Goal: Transaction & Acquisition: Purchase product/service

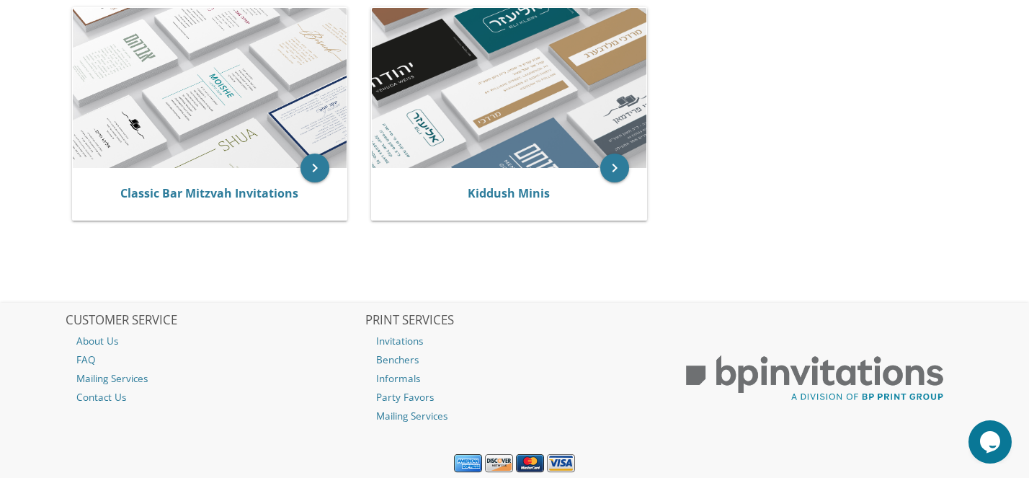
scroll to position [377, 0]
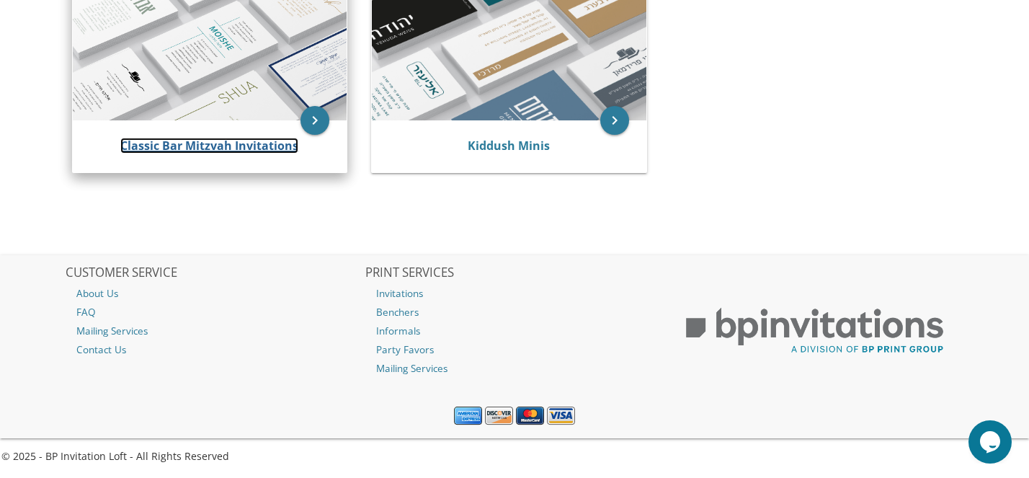
click at [200, 151] on link "Classic Bar Mitzvah Invitations" at bounding box center [209, 146] width 178 height 16
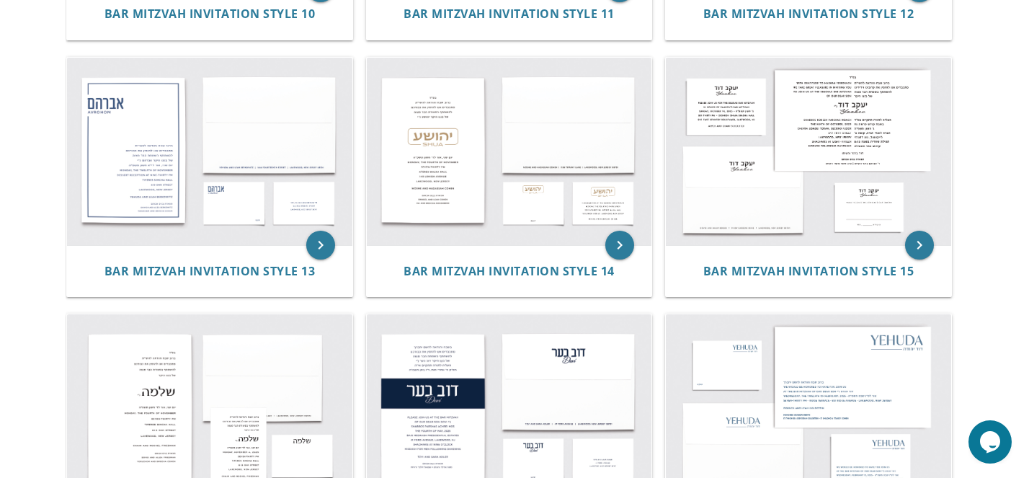
scroll to position [1279, 0]
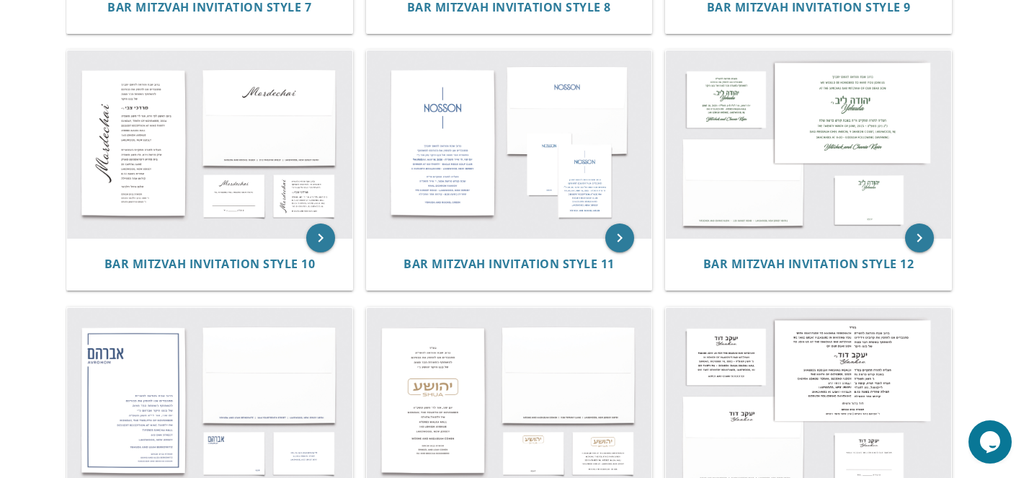
click at [393, 220] on img at bounding box center [509, 143] width 285 height 187
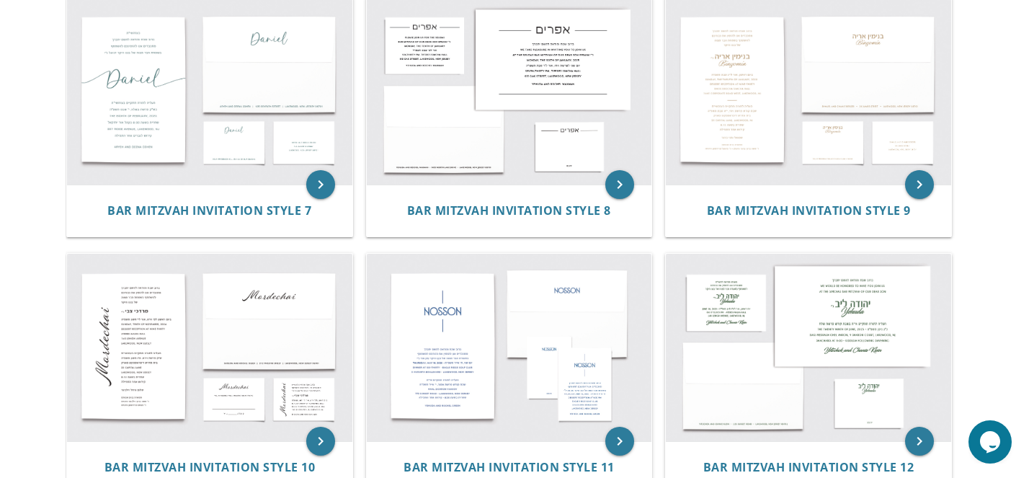
scroll to position [806, 0]
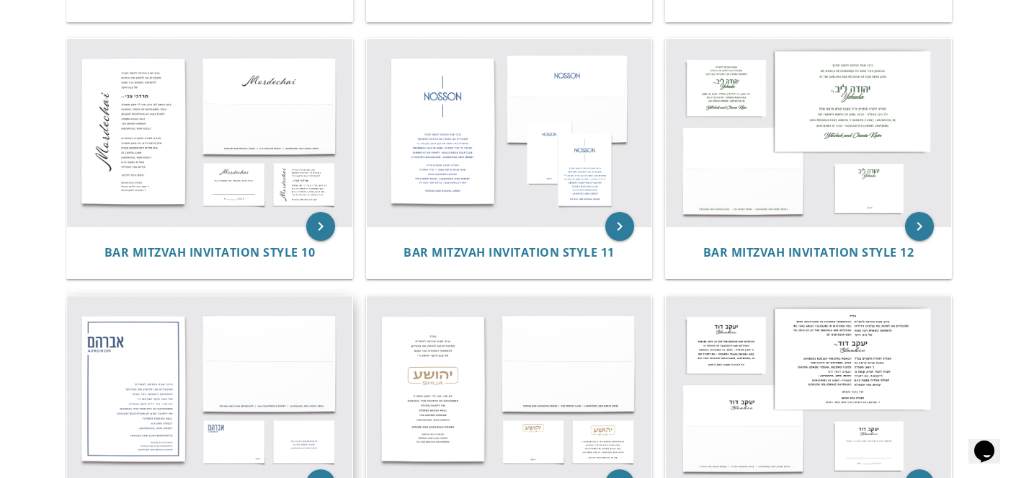
scroll to position [1045, 0]
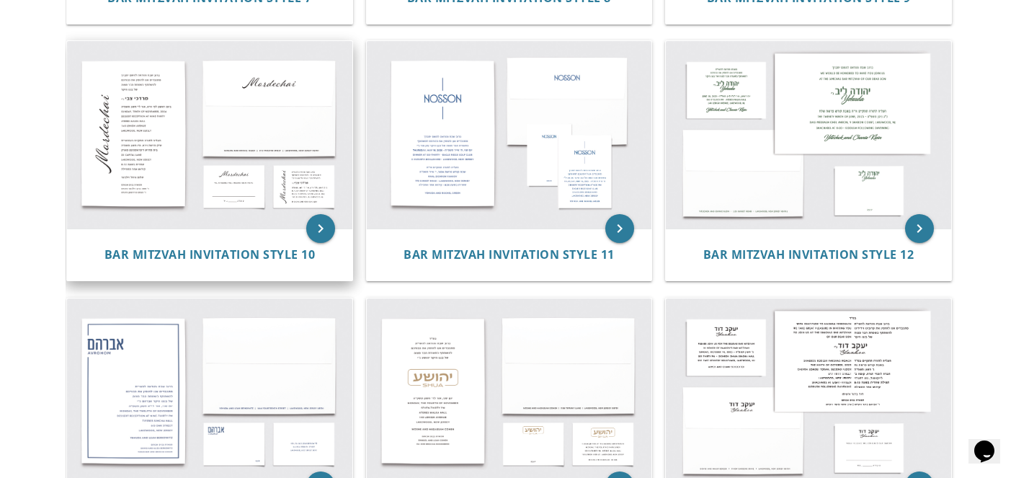
click at [210, 178] on img at bounding box center [209, 134] width 285 height 187
click at [192, 254] on span "Bar Mitzvah Invitation Style 10" at bounding box center [209, 254] width 211 height 16
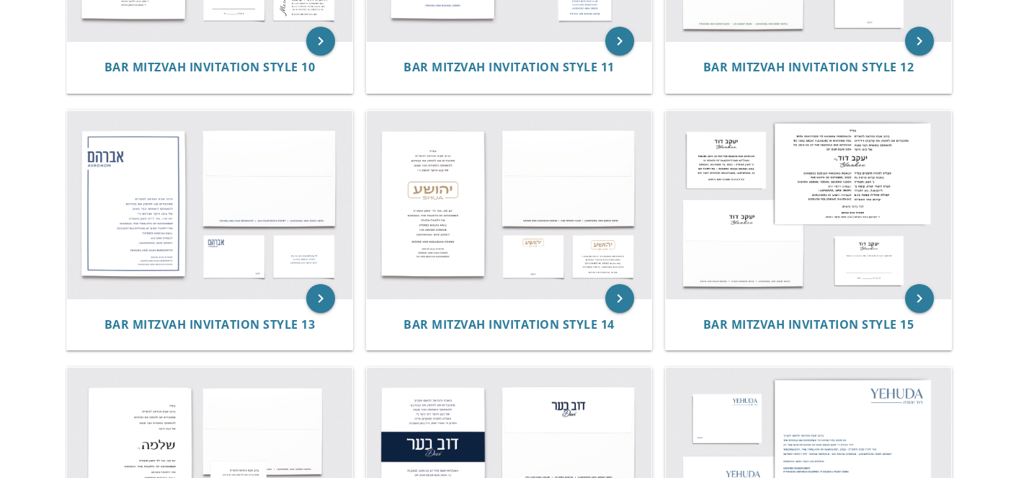
scroll to position [1045, 0]
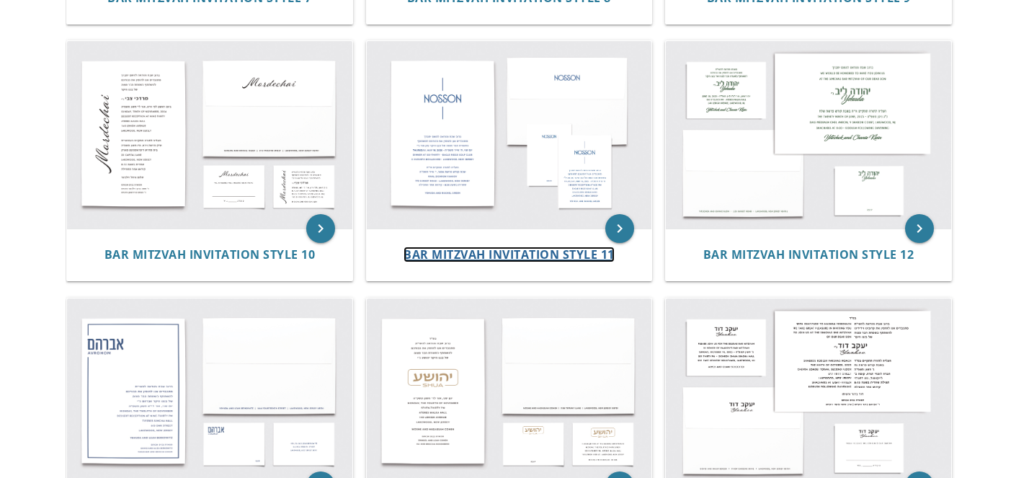
click at [507, 249] on span "Bar Mitzvah Invitation Style 11" at bounding box center [508, 254] width 211 height 16
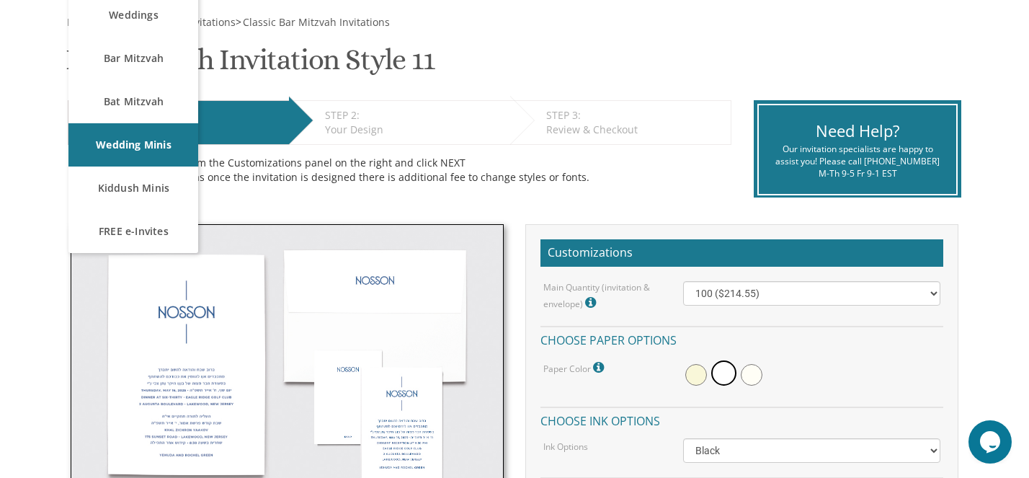
scroll to position [205, 0]
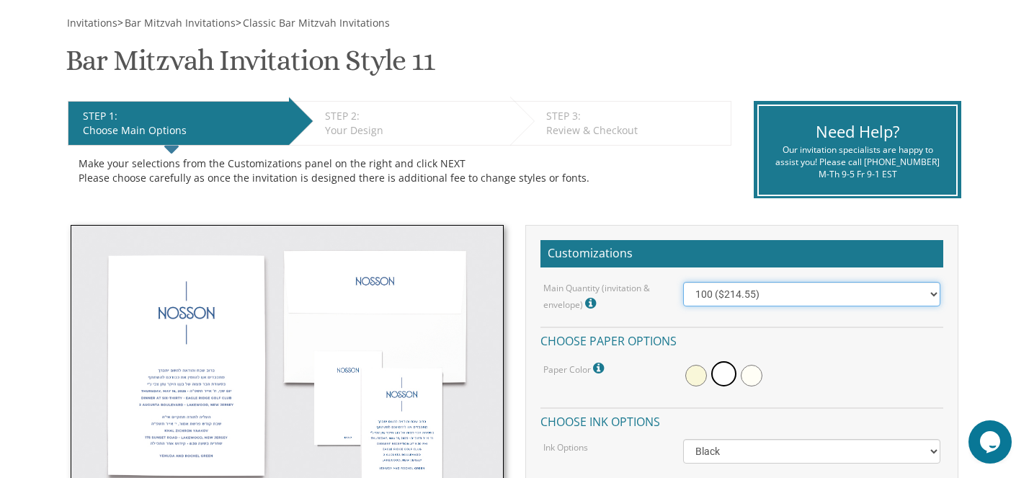
click at [859, 295] on select "100 ($214.55) 200 ($254.60) 300 ($294.25) 400 ($333.55) 500 ($373.90) 600 ($413…" at bounding box center [812, 294] width 258 height 24
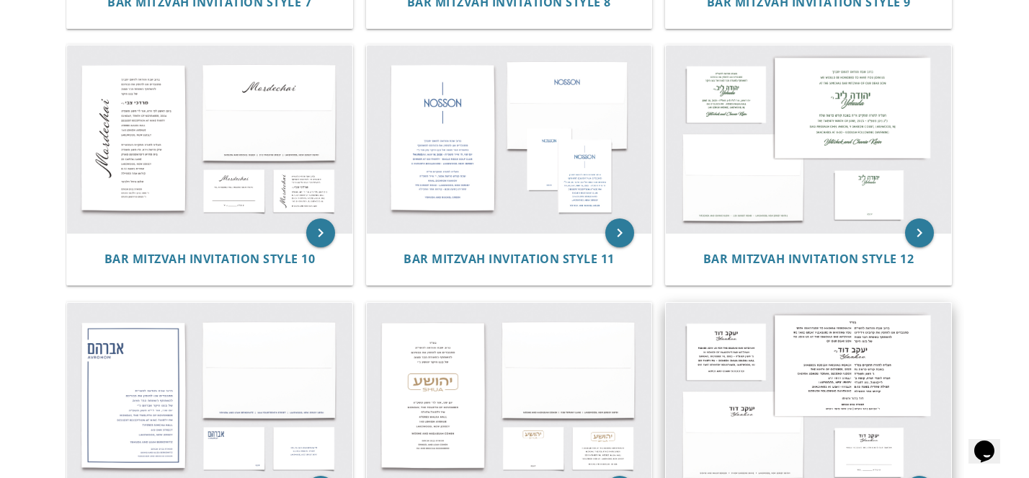
scroll to position [1030, 0]
